Goal: Navigation & Orientation: Understand site structure

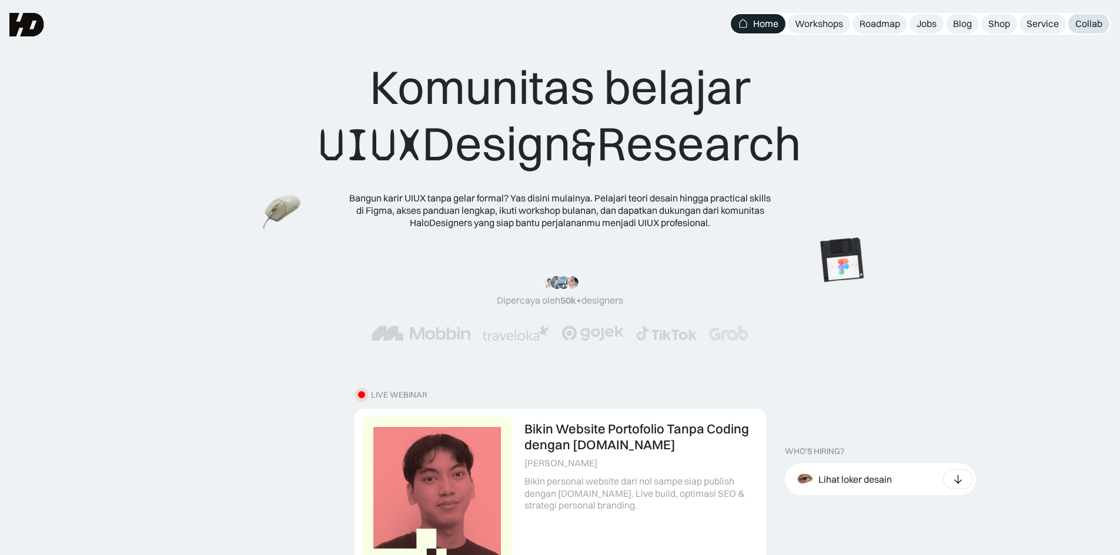
click at [1090, 29] on div "Collab" at bounding box center [1088, 24] width 27 height 12
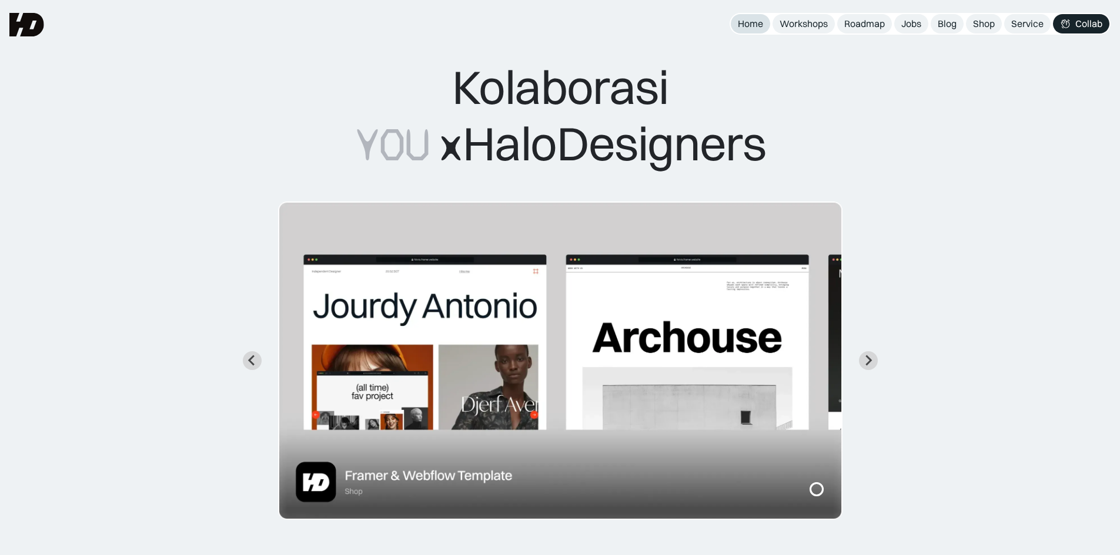
click at [765, 24] on link "Home" at bounding box center [750, 23] width 39 height 19
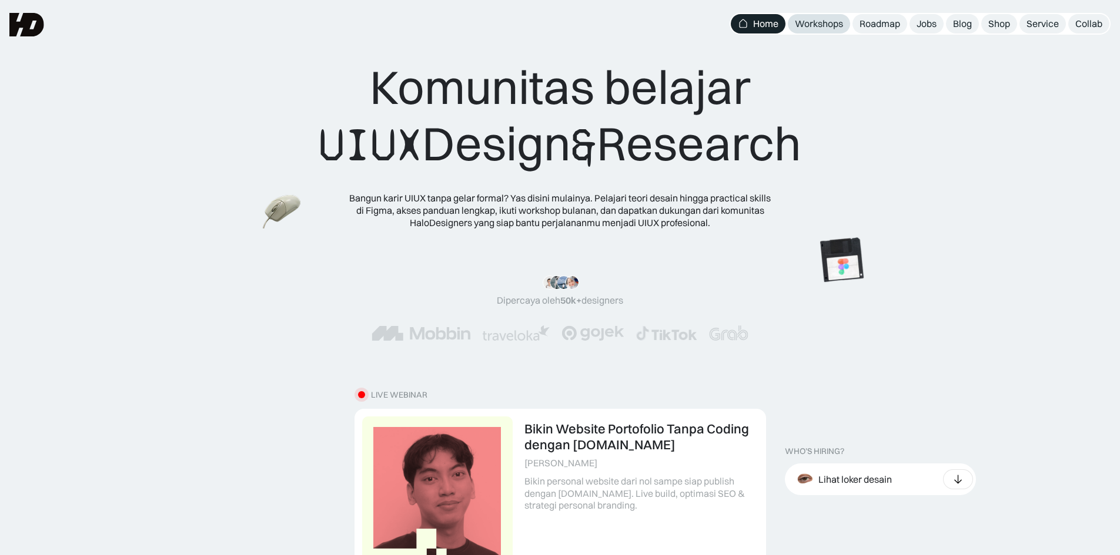
click at [839, 25] on div "Workshops" at bounding box center [819, 24] width 48 height 12
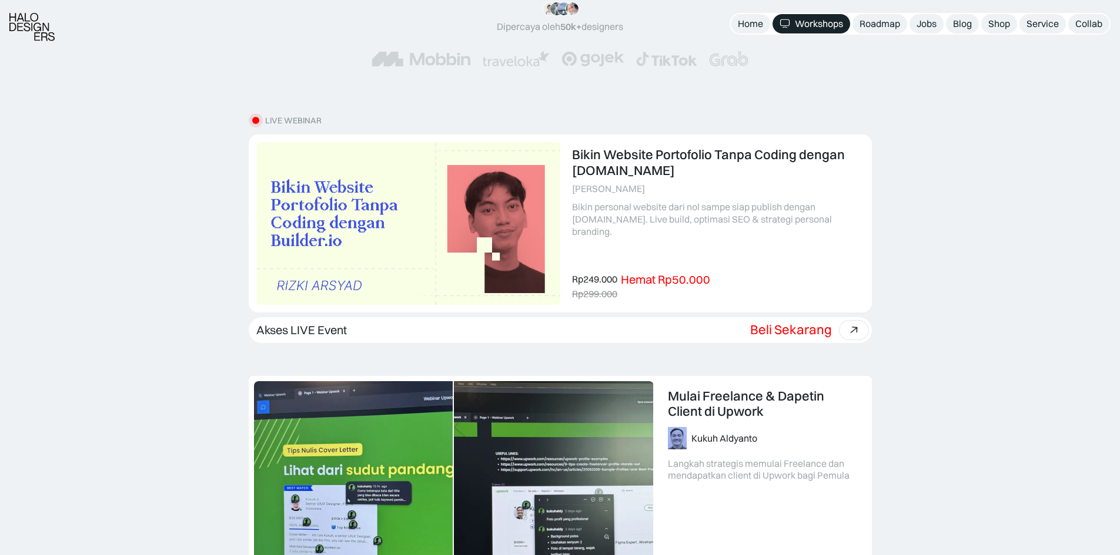
scroll to position [294, 0]
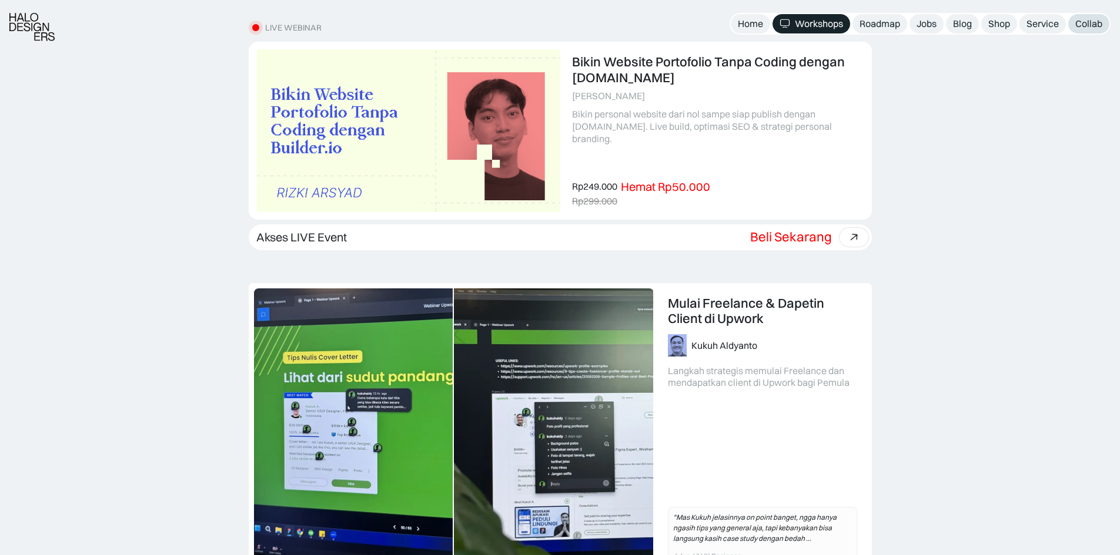
click at [1082, 22] on div "Collab" at bounding box center [1088, 24] width 27 height 12
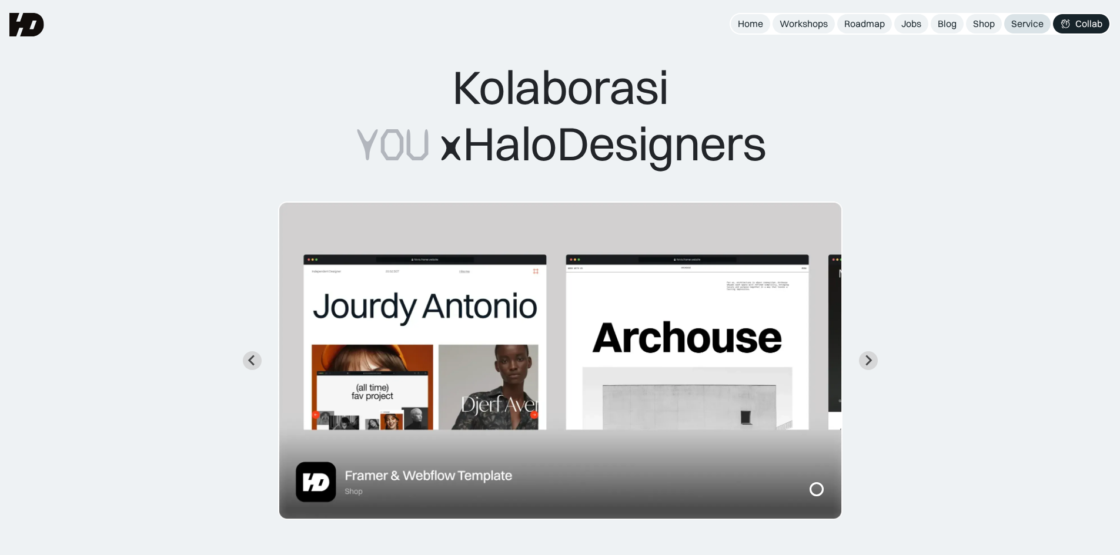
click at [1038, 20] on div "Service" at bounding box center [1027, 24] width 32 height 12
click at [759, 25] on div "Home" at bounding box center [750, 24] width 25 height 12
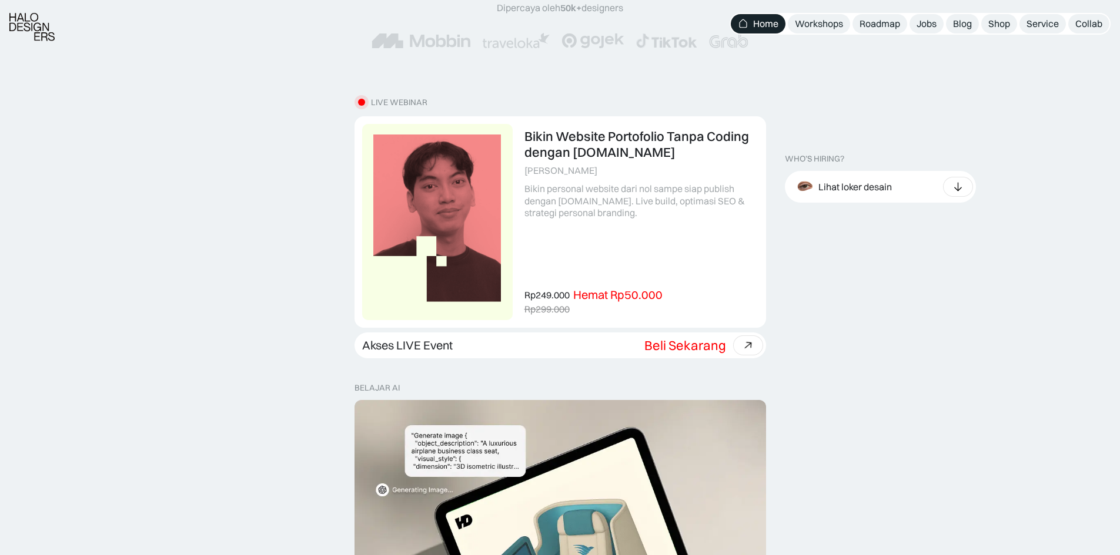
scroll to position [294, 0]
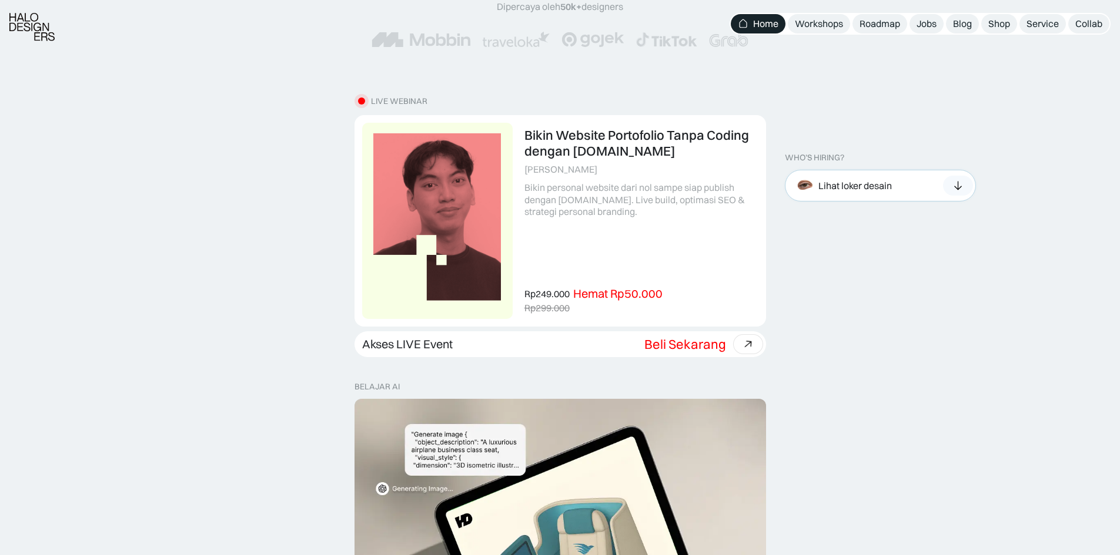
click at [943, 184] on div at bounding box center [958, 186] width 30 height 20
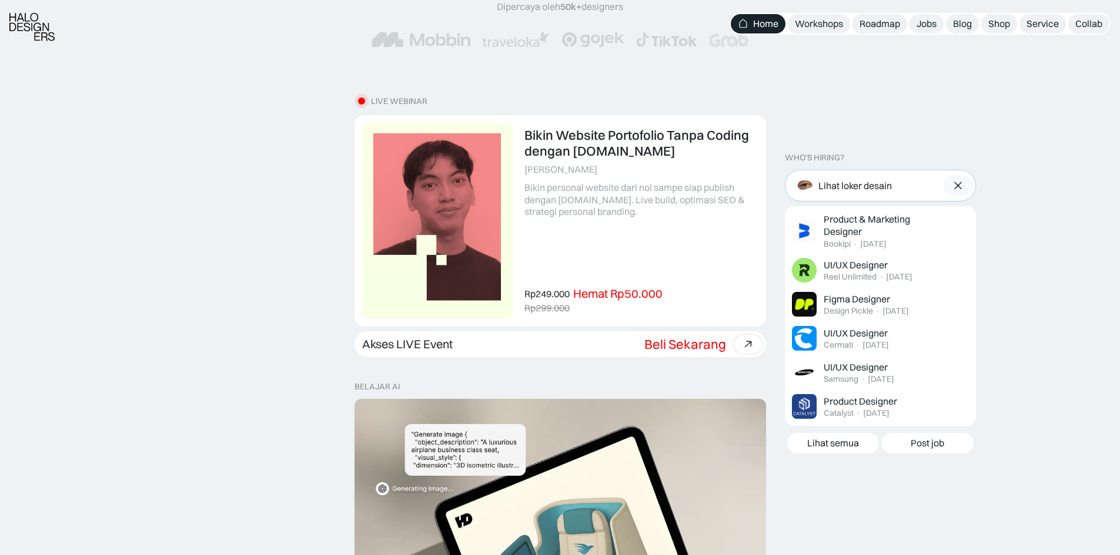
click at [943, 184] on div at bounding box center [958, 186] width 30 height 20
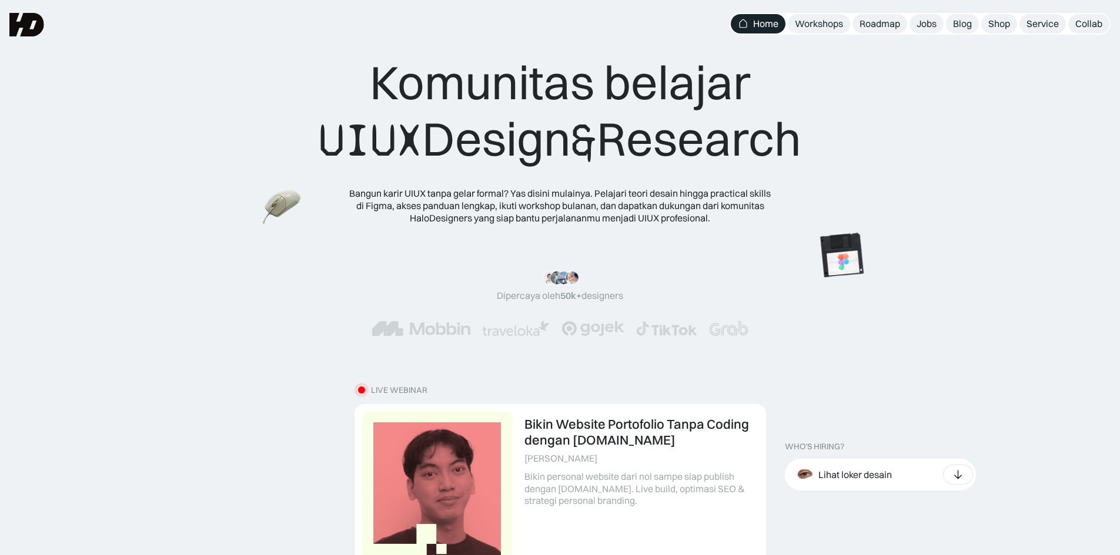
scroll to position [0, 0]
